Goal: Information Seeking & Learning: Learn about a topic

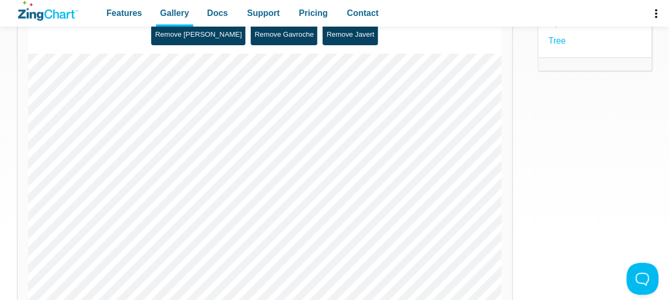
scroll to position [179, 0]
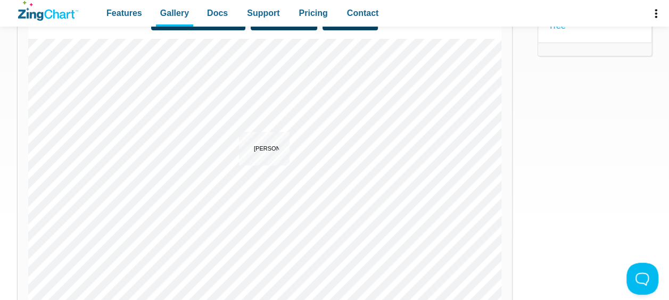
click at [28, 299] on area "Valjean" at bounding box center [28, 305] width 0 height 0
click at [261, 177] on div "App Content" at bounding box center [264, 172] width 473 height 266
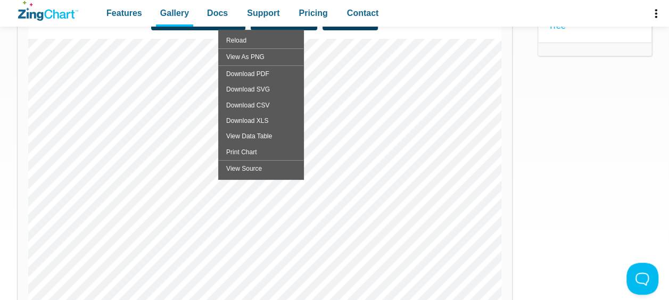
click at [158, 147] on img "App Content" at bounding box center [217, 172] width 378 height 266
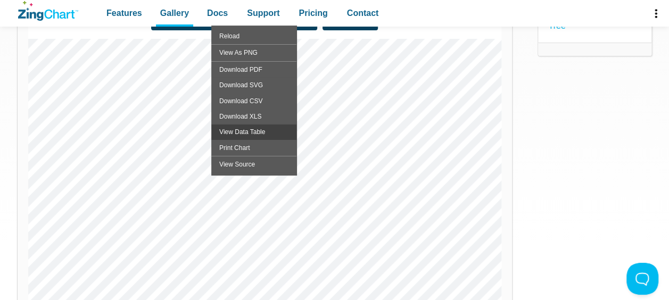
click at [235, 132] on div "View Data Table" at bounding box center [253, 131] width 85 height 15
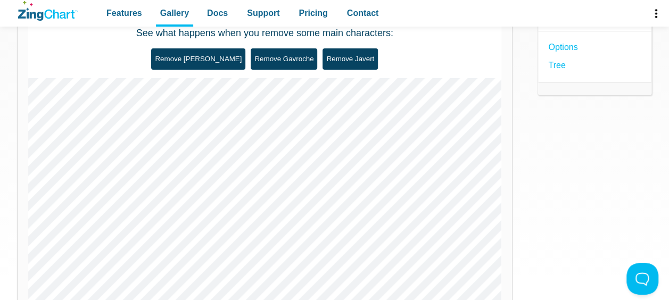
scroll to position [138, 0]
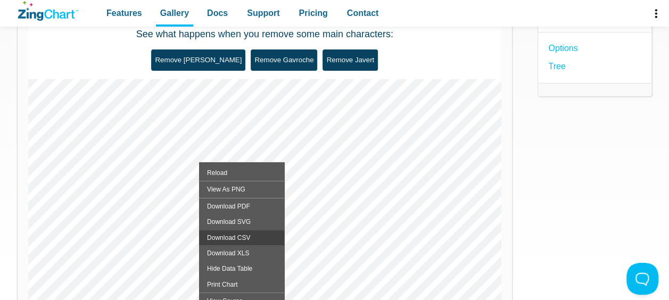
click at [238, 239] on div "Download CSV" at bounding box center [241, 237] width 85 height 15
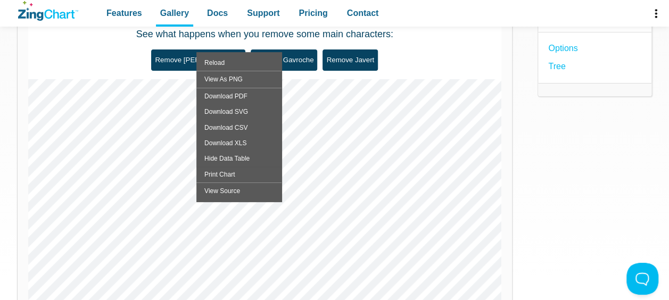
click at [477, 163] on div "App Content" at bounding box center [264, 212] width 473 height 266
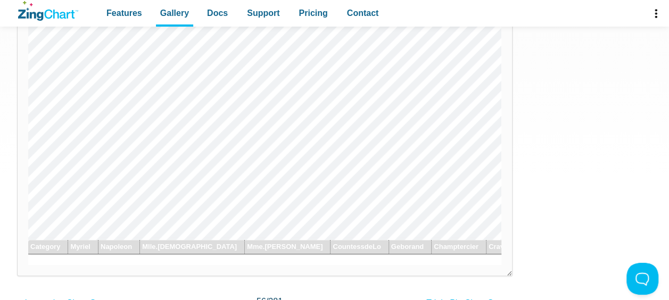
scroll to position [235, 0]
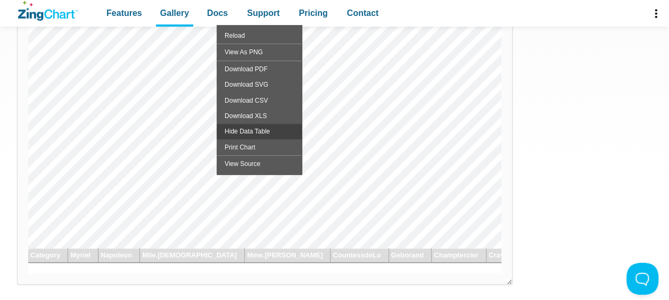
click at [259, 131] on div "Hide Data Table" at bounding box center [258, 130] width 85 height 15
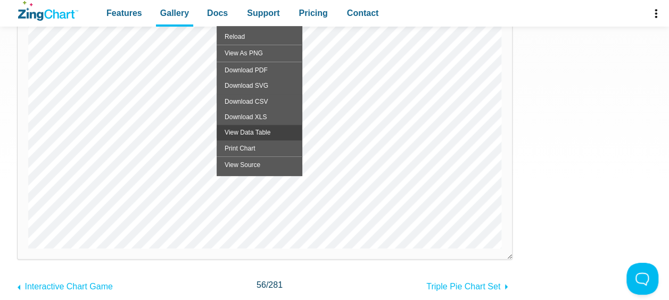
click at [254, 133] on div "View Data Table" at bounding box center [258, 131] width 85 height 15
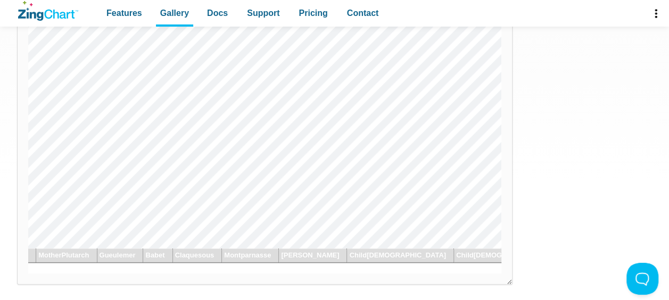
scroll to position [0, 0]
click at [28, 248] on area "Woman1" at bounding box center [28, 248] width 0 height 0
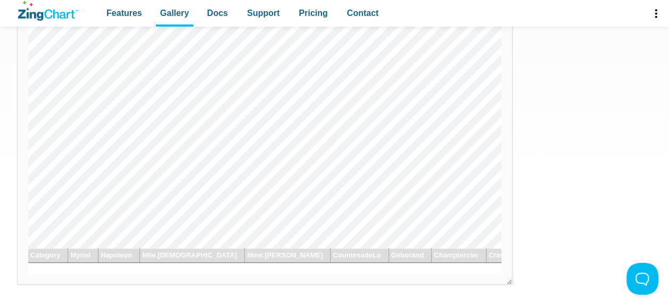
click at [28, 248] on area "Woman1" at bounding box center [28, 248] width 0 height 0
click at [120, 15] on span "Features" at bounding box center [124, 13] width 36 height 14
click at [215, 16] on span "Docs" at bounding box center [217, 13] width 21 height 14
click at [269, 20] on span "Support" at bounding box center [263, 13] width 32 height 14
click at [292, 122] on img "App Content" at bounding box center [217, 115] width 378 height 266
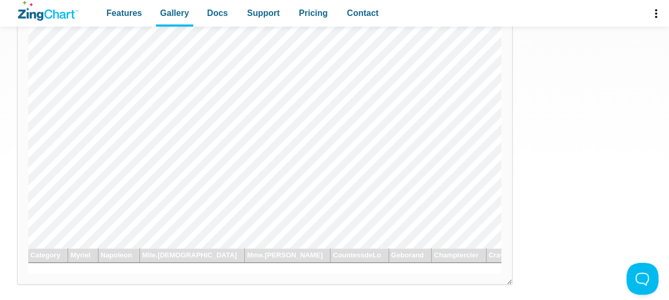
click at [298, 108] on img "App Content" at bounding box center [217, 115] width 378 height 266
click at [298, 114] on img "App Content" at bounding box center [217, 115] width 378 height 266
click at [28, 248] on area "Mme.Thenardier" at bounding box center [28, 248] width 0 height 0
click at [320, 122] on img "App Content" at bounding box center [217, 115] width 378 height 266
click at [323, 121] on img "App Content" at bounding box center [217, 115] width 378 height 266
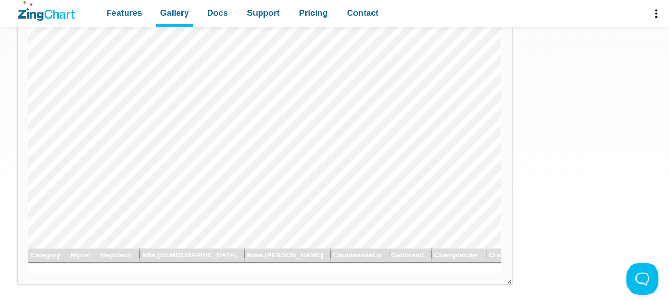
click at [331, 123] on img "App Content" at bounding box center [217, 115] width 378 height 266
click at [28, 248] on area "Mme.Pontmercy" at bounding box center [28, 248] width 0 height 0
click at [339, 145] on img "App Content" at bounding box center [217, 115] width 378 height 266
click at [243, 162] on img "App Content" at bounding box center [217, 115] width 378 height 266
click at [234, 165] on img "App Content" at bounding box center [217, 115] width 378 height 266
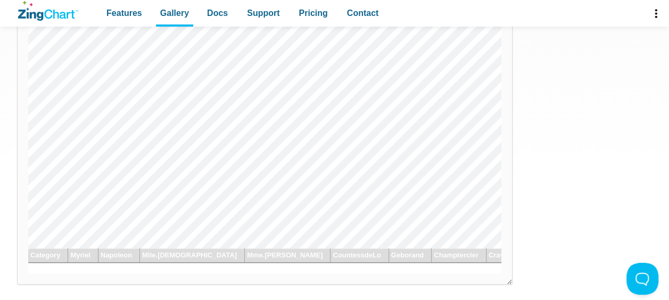
click at [265, 178] on img "App Content" at bounding box center [217, 115] width 378 height 266
click at [28, 248] on area "Enjolras" at bounding box center [28, 248] width 0 height 0
click at [281, 201] on img "App Content" at bounding box center [217, 115] width 378 height 266
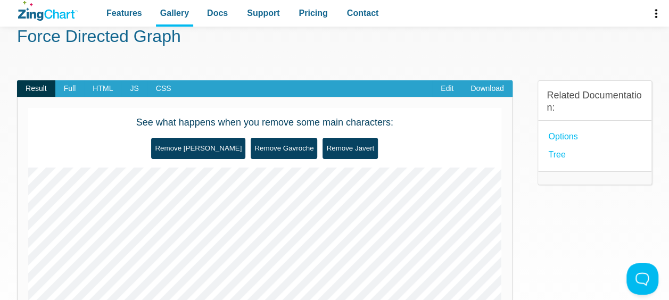
scroll to position [44, 0]
